Goal: Navigation & Orientation: Find specific page/section

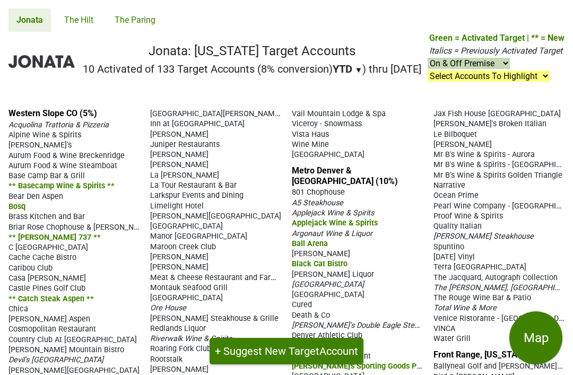
click at [91, 25] on link "The Hilt" at bounding box center [78, 19] width 45 height 23
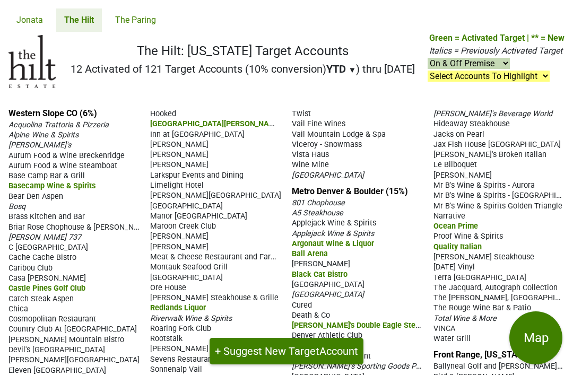
click at [135, 23] on link "The Paring" at bounding box center [135, 19] width 57 height 23
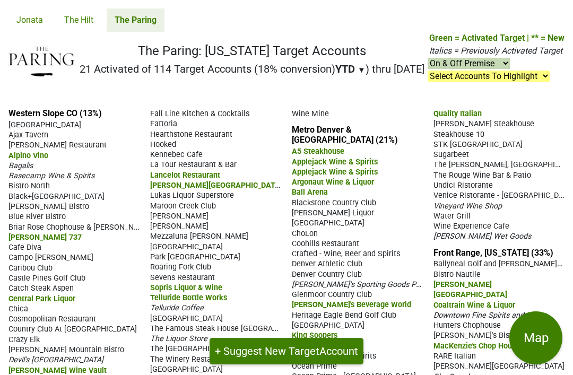
click at [91, 21] on link "The Hilt" at bounding box center [78, 19] width 45 height 23
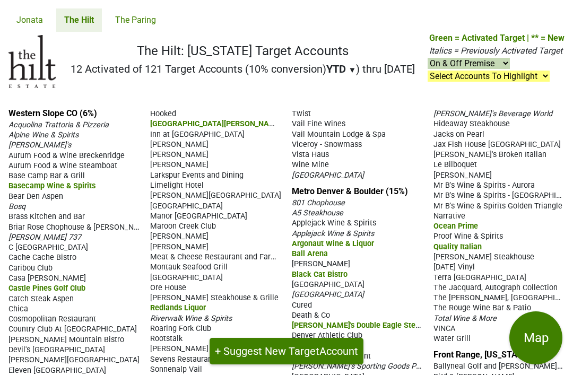
click at [36, 19] on link "Jonata" at bounding box center [29, 19] width 42 height 23
